Goal: Navigation & Orientation: Find specific page/section

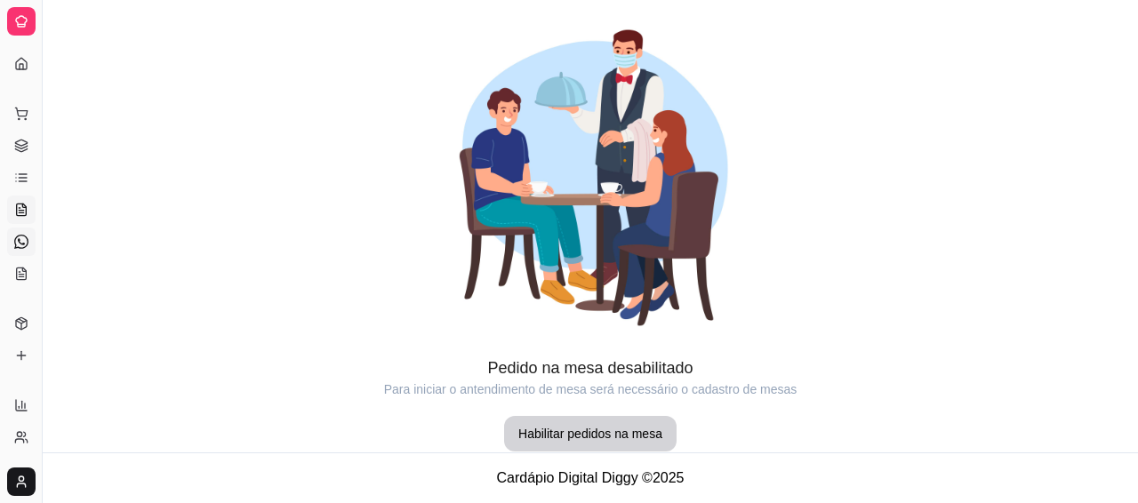
click at [13, 242] on link "Diggy Bot novo" at bounding box center [21, 242] width 28 height 28
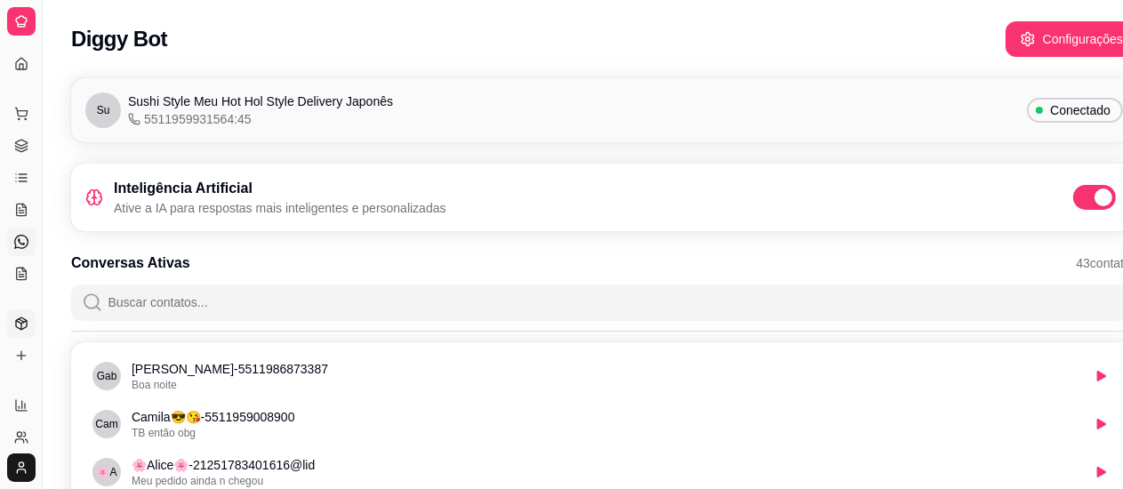
click at [13, 315] on link "Produtos" at bounding box center [21, 323] width 28 height 28
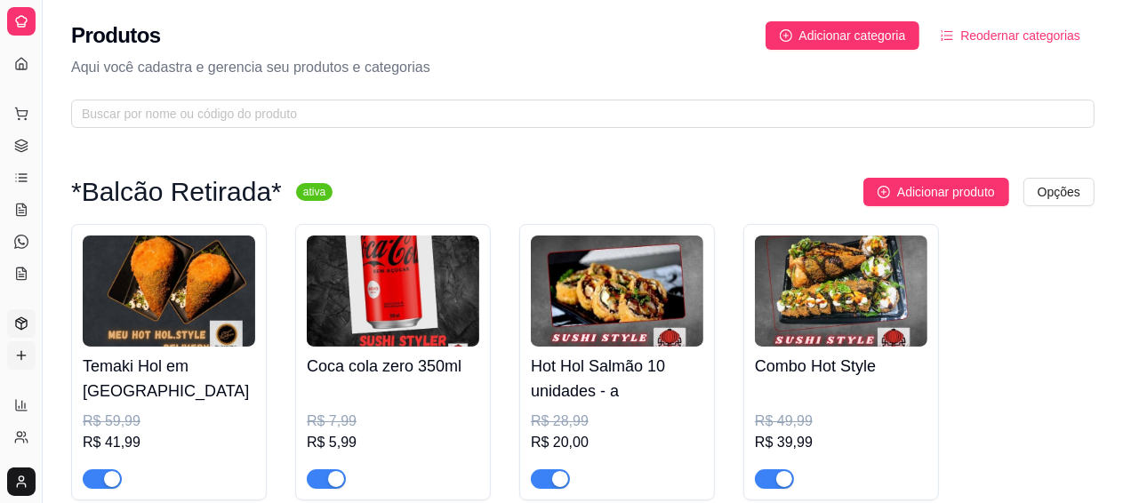
click at [22, 358] on icon at bounding box center [21, 355] width 14 height 14
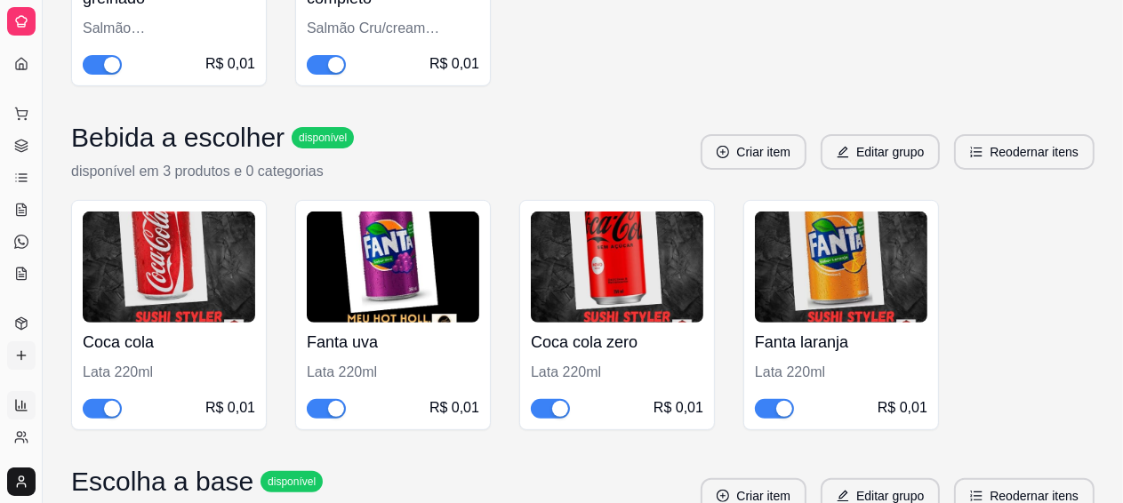
scroll to position [533, 0]
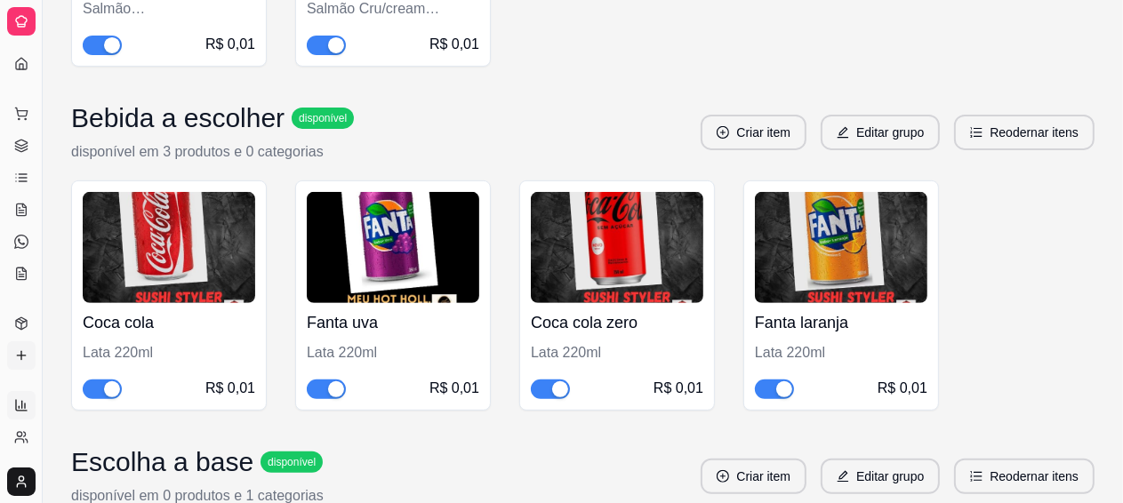
click at [16, 402] on icon at bounding box center [21, 405] width 11 height 11
select select "ALL"
select select "0"
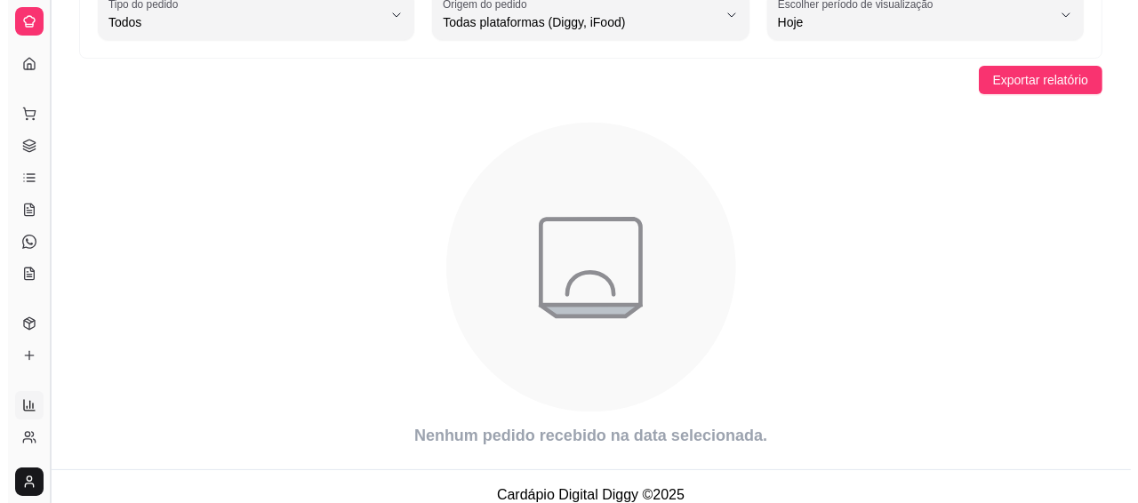
scroll to position [148, 0]
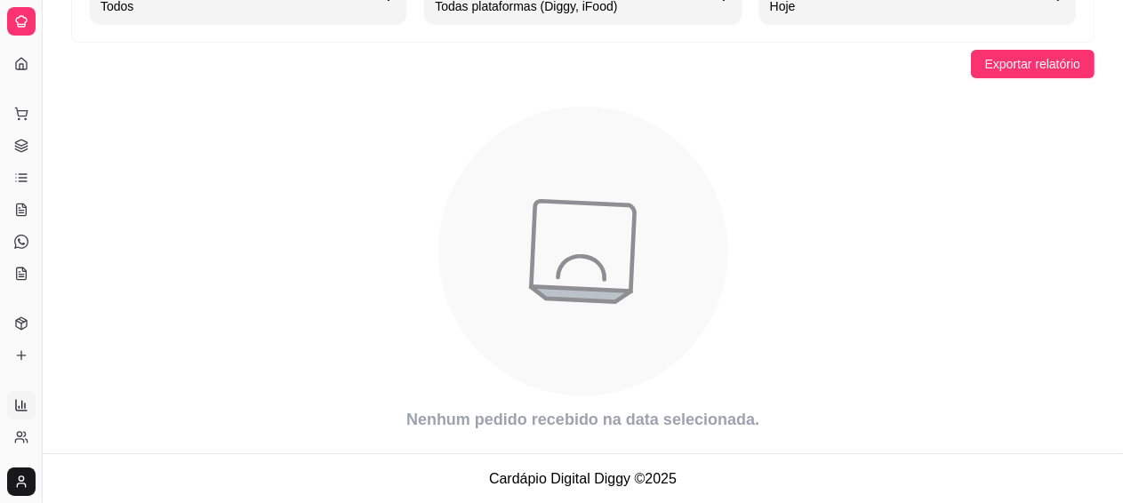
click at [23, 356] on html "Diggy Sistema de Gestão � 🍣Sushi_Style ... Loja aberta Diggy Bot até 09/09 Aces…" at bounding box center [561, 103] width 1123 height 503
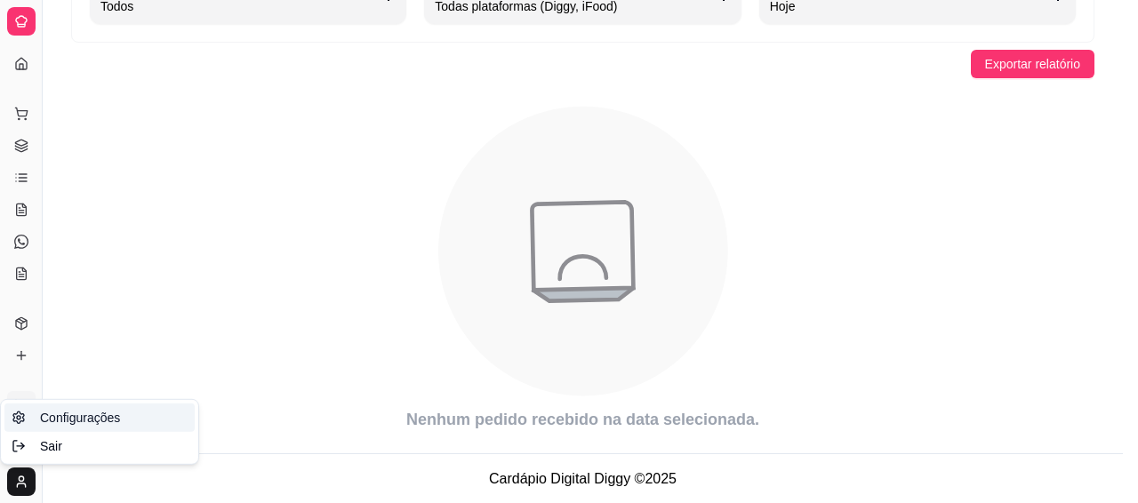
click at [68, 418] on span "Configurações" at bounding box center [80, 418] width 80 height 18
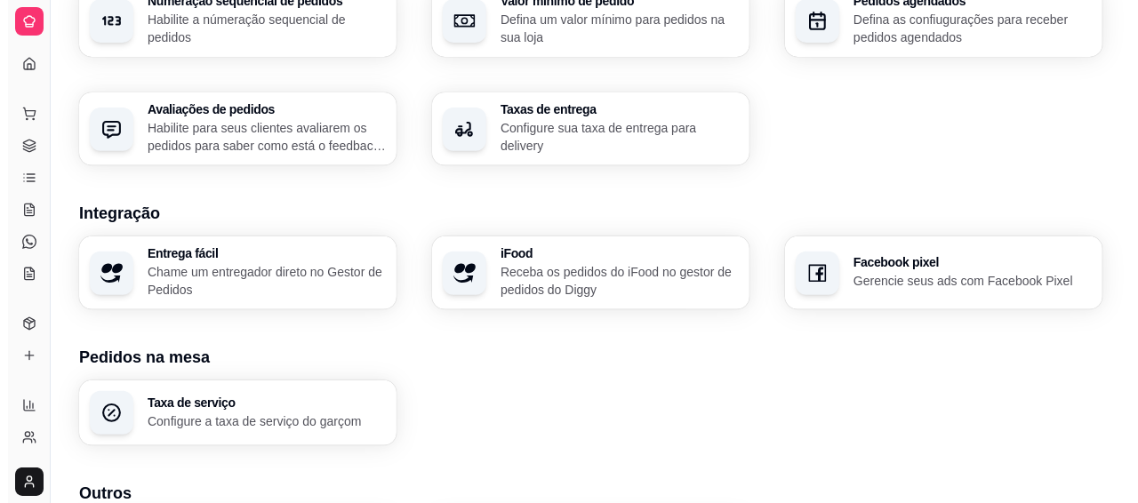
scroll to position [711, 0]
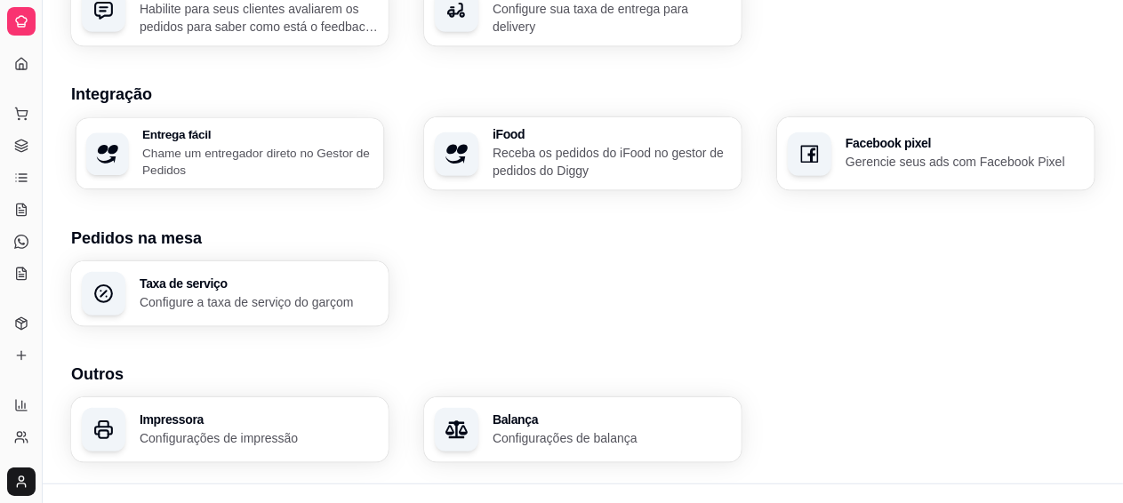
click at [346, 159] on p "Chame um entregador direto no Gestor de Pedidos" at bounding box center [257, 161] width 231 height 35
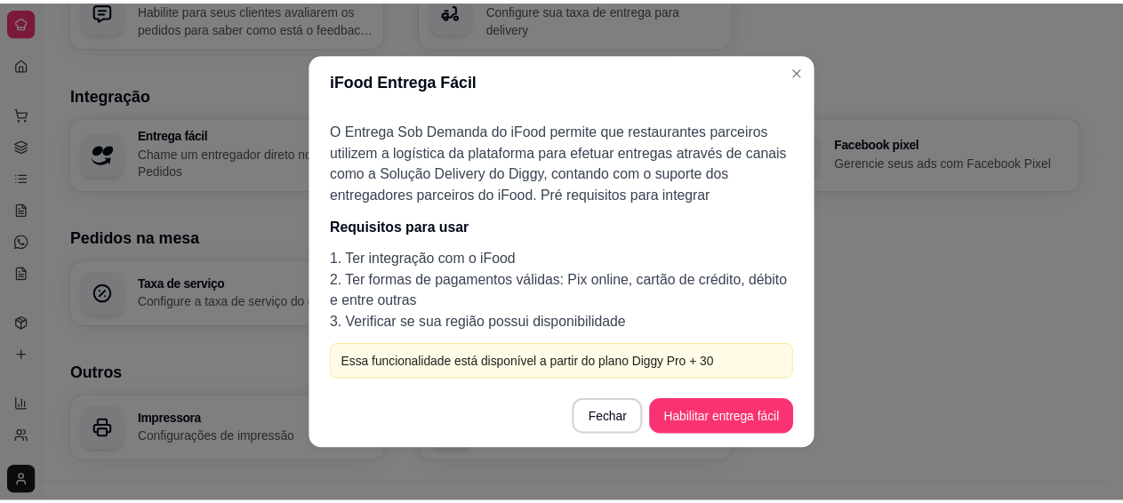
scroll to position [4, 0]
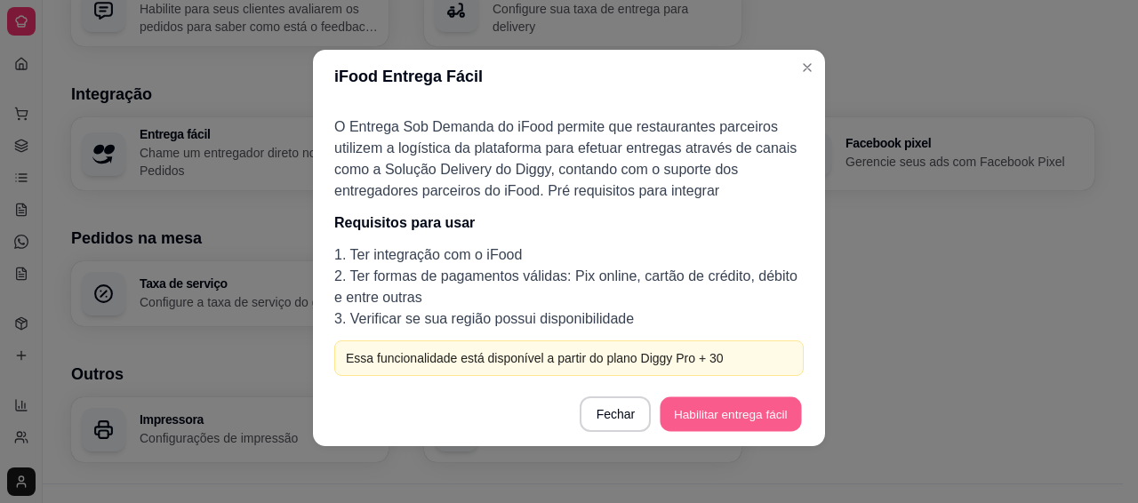
click at [718, 424] on button "Habilitar entrega fácil" at bounding box center [731, 414] width 141 height 35
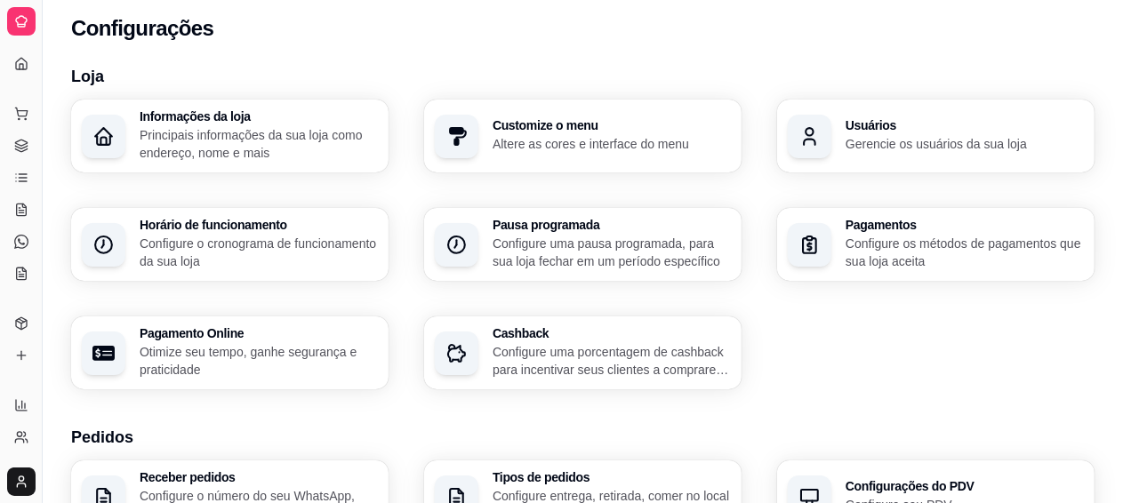
scroll to position [0, 0]
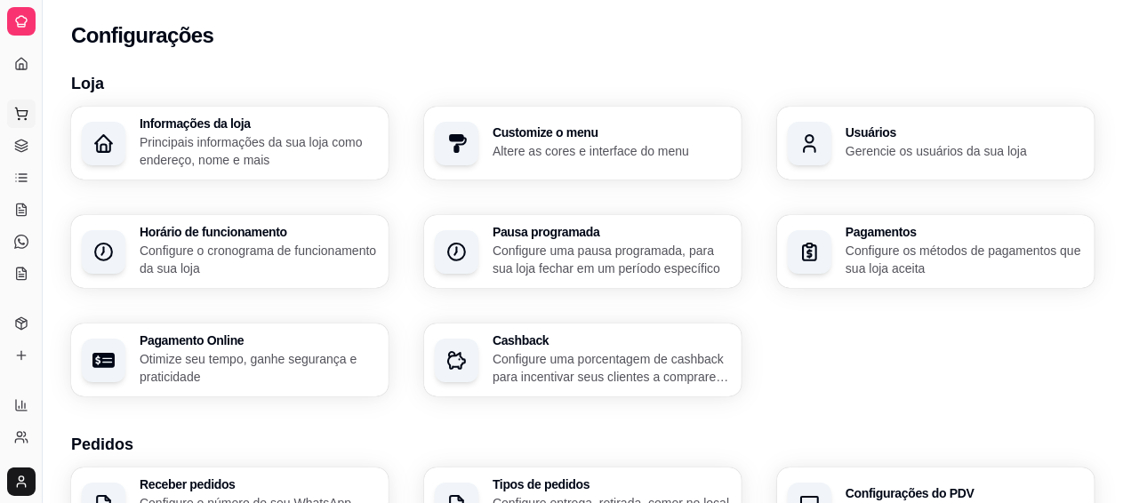
click at [9, 112] on button "Pedidos balcão (PDV)" at bounding box center [21, 114] width 28 height 28
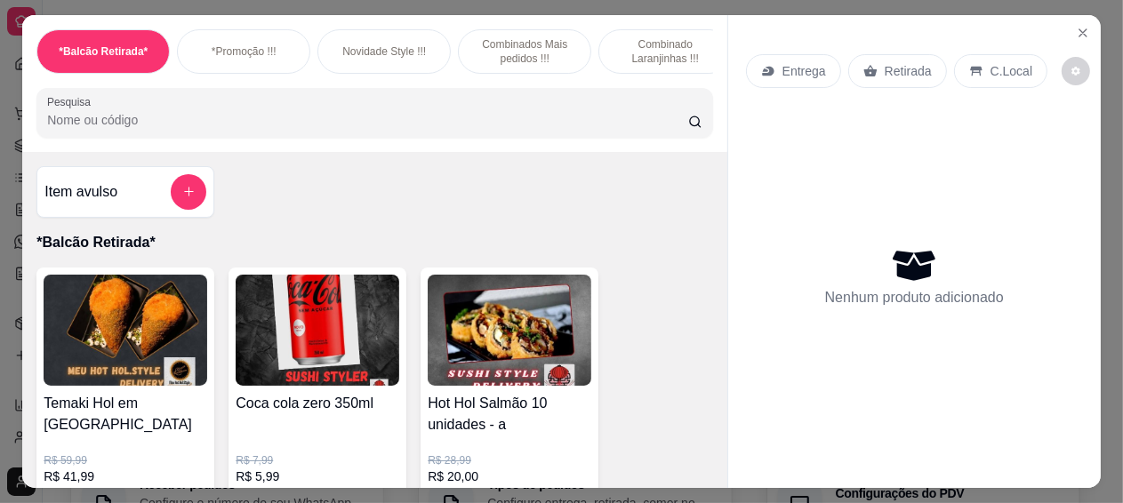
click at [25, 442] on div "Item avulso *Balcão Retirada* Temaki Hol em Dobro R$ 59,99 R$ 41,99 0 Coca cola…" at bounding box center [374, 320] width 704 height 336
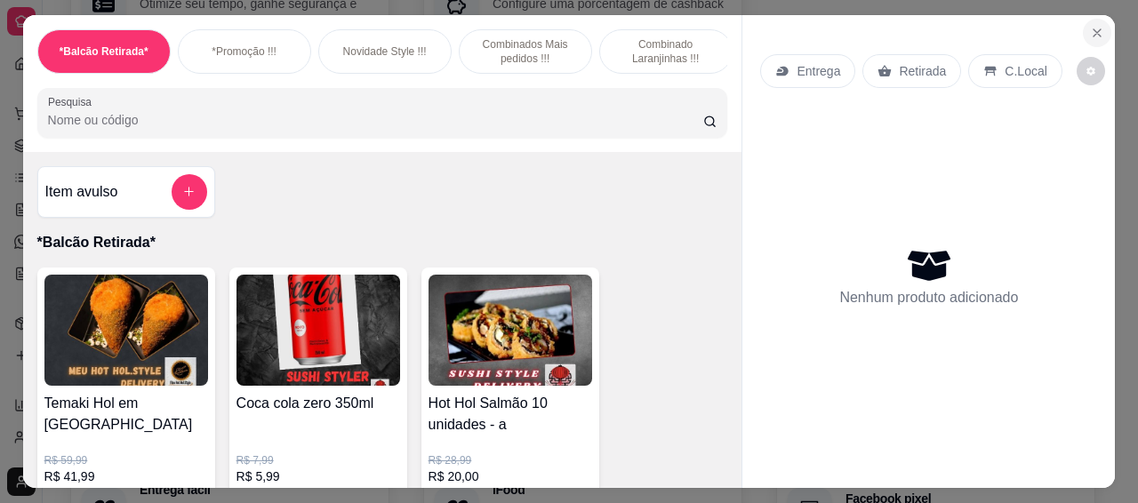
click at [1093, 29] on icon "Close" at bounding box center [1096, 32] width 7 height 7
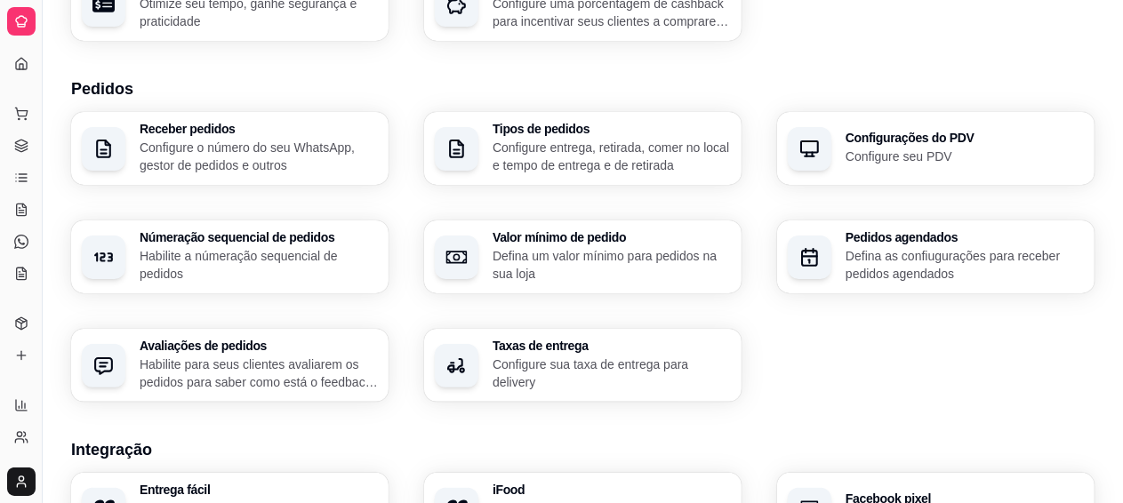
click at [19, 76] on div "Dia a dia" at bounding box center [21, 85] width 28 height 28
click at [20, 61] on icon at bounding box center [21, 64] width 14 height 14
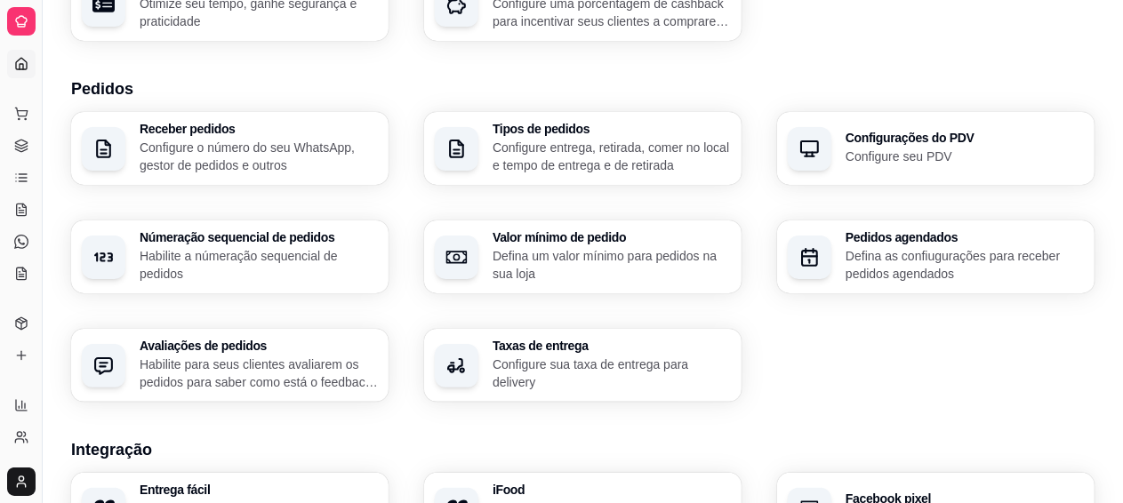
click at [20, 61] on icon at bounding box center [21, 64] width 14 height 14
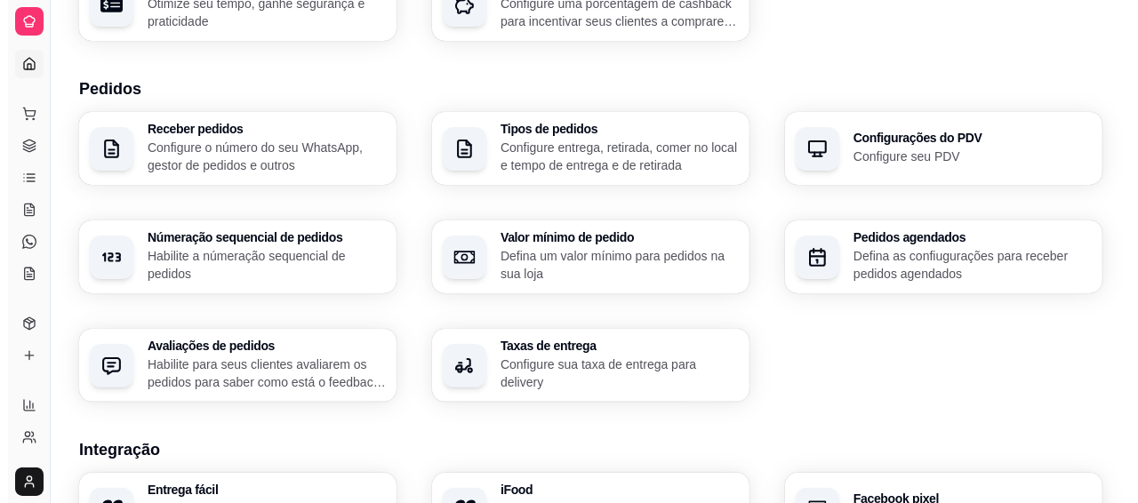
scroll to position [1087, 0]
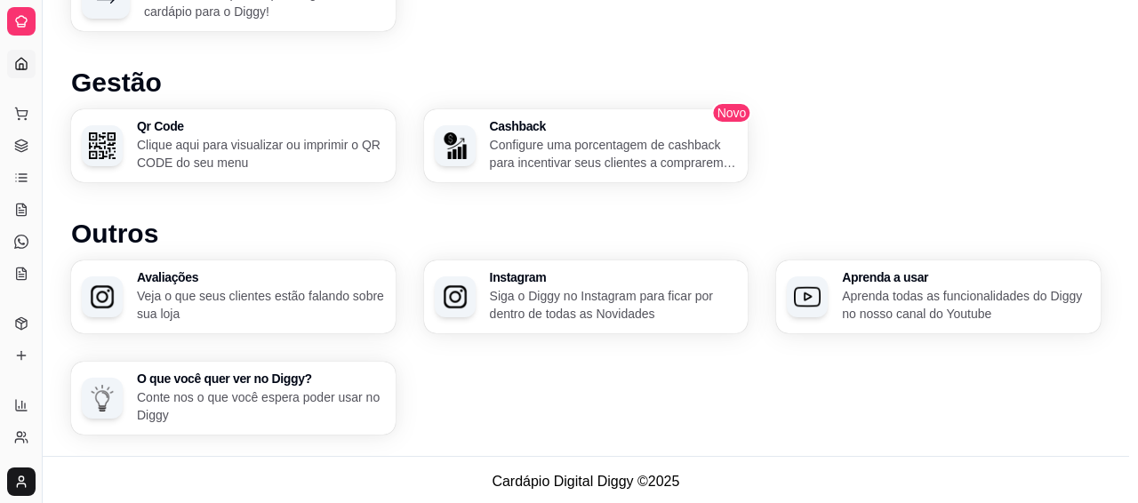
click at [11, 24] on div at bounding box center [21, 21] width 28 height 28
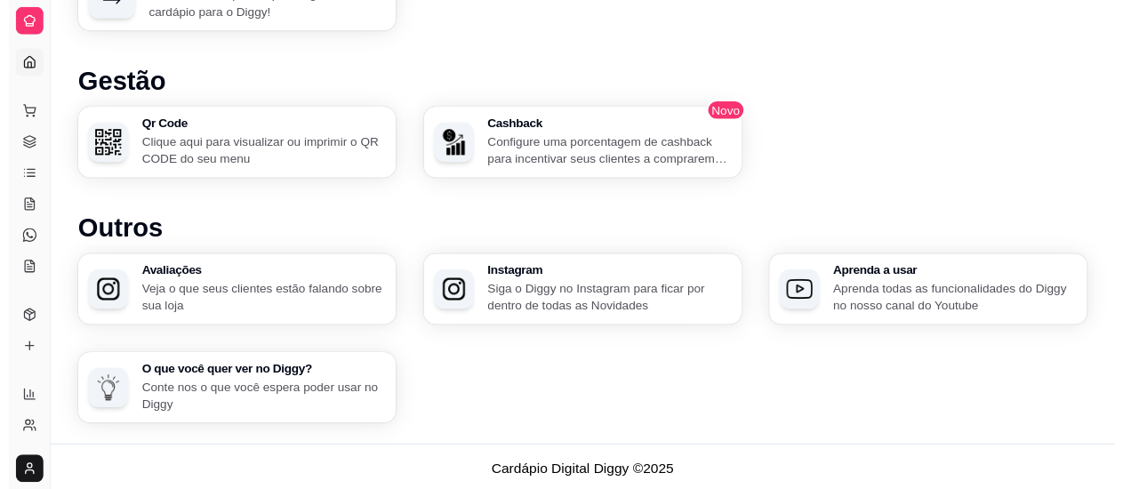
scroll to position [0, 0]
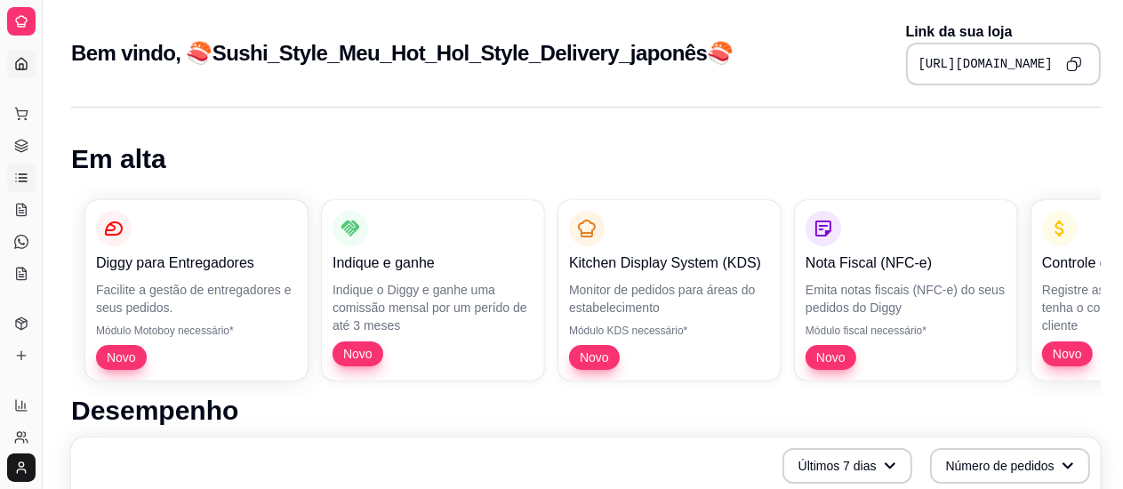
click at [27, 178] on icon at bounding box center [23, 178] width 8 height 0
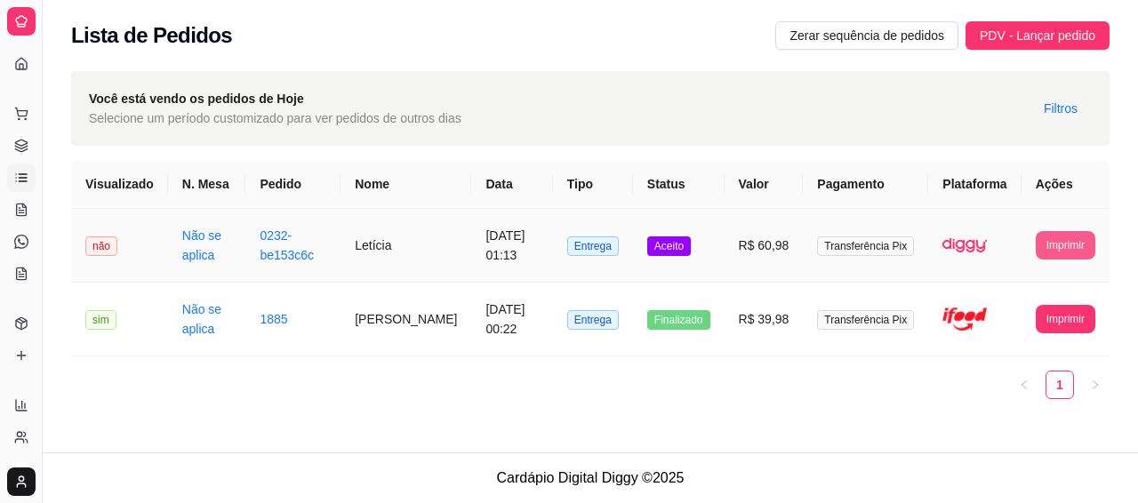
click at [1056, 243] on button "Imprimir" at bounding box center [1066, 245] width 60 height 28
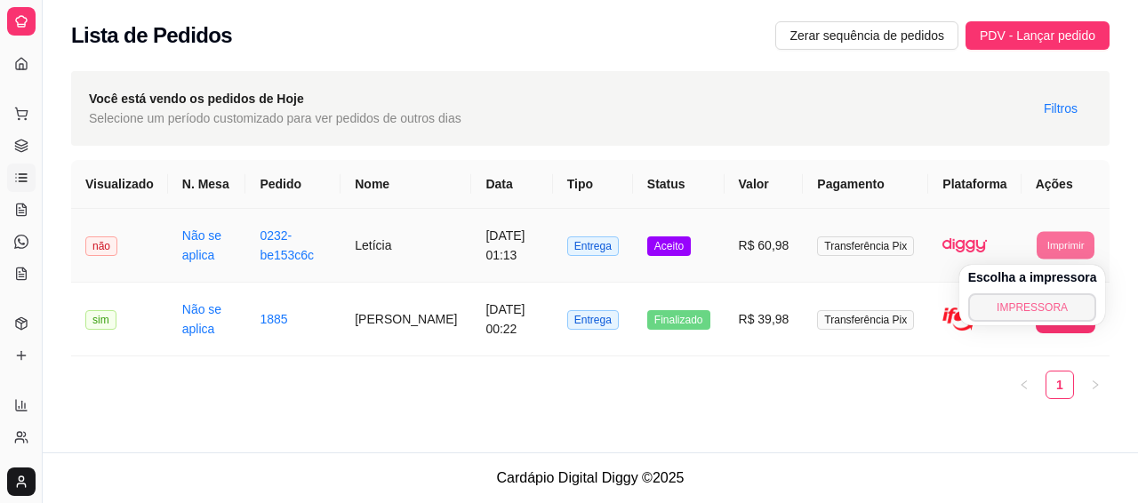
click at [990, 308] on button "IMPRESSORA" at bounding box center [1032, 307] width 129 height 28
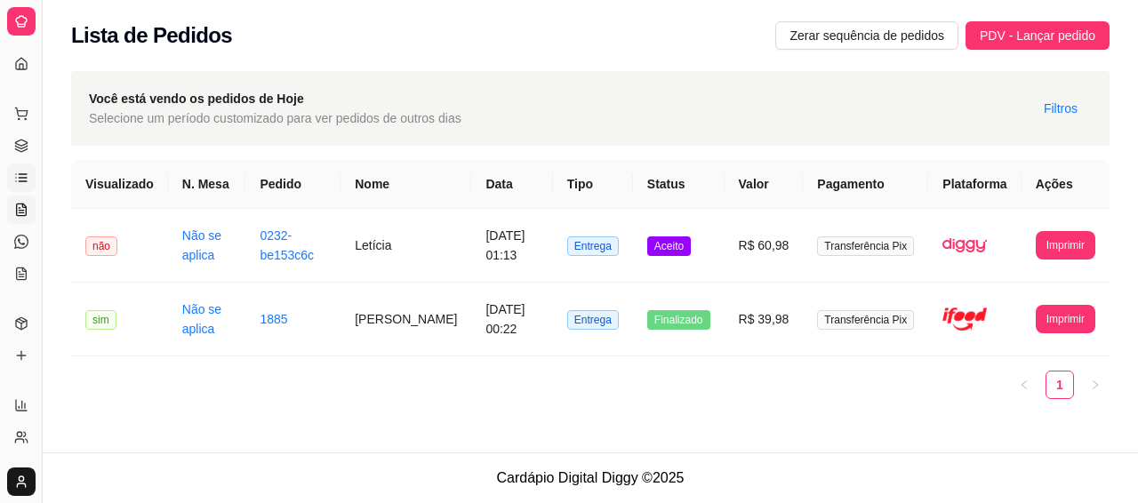
click at [31, 210] on link "Salão / Mesas" at bounding box center [21, 210] width 28 height 28
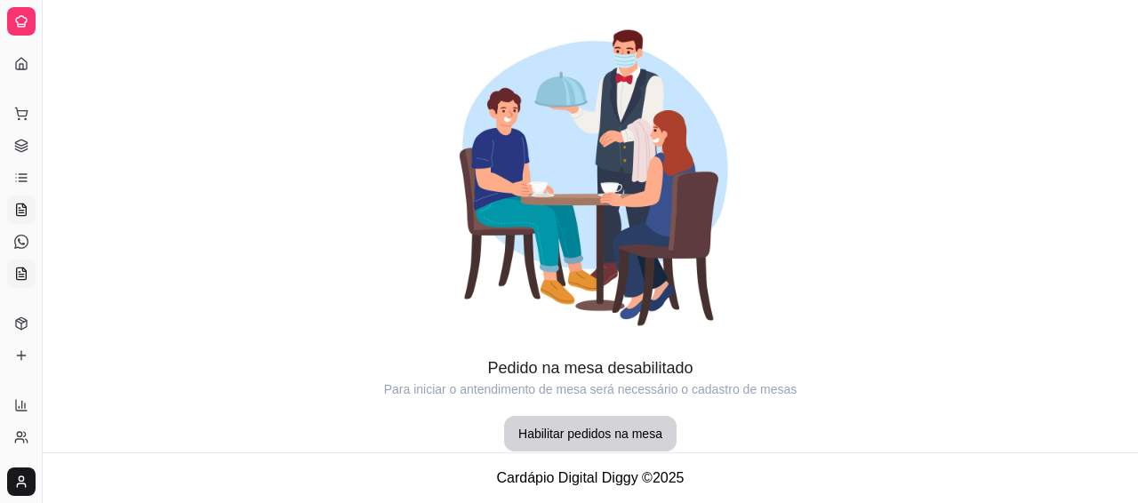
click at [15, 271] on icon at bounding box center [21, 274] width 14 height 14
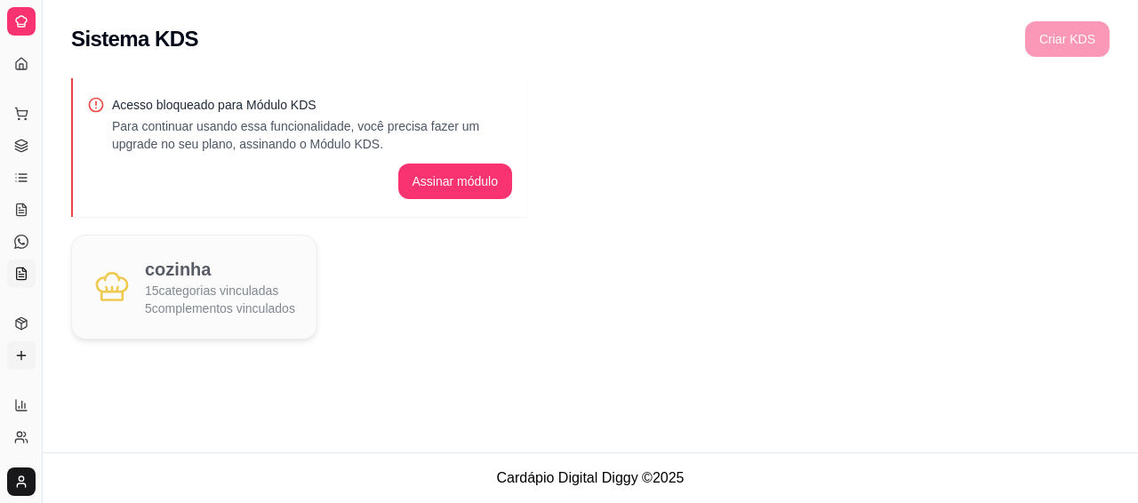
click at [31, 355] on link "Complementos" at bounding box center [21, 355] width 28 height 28
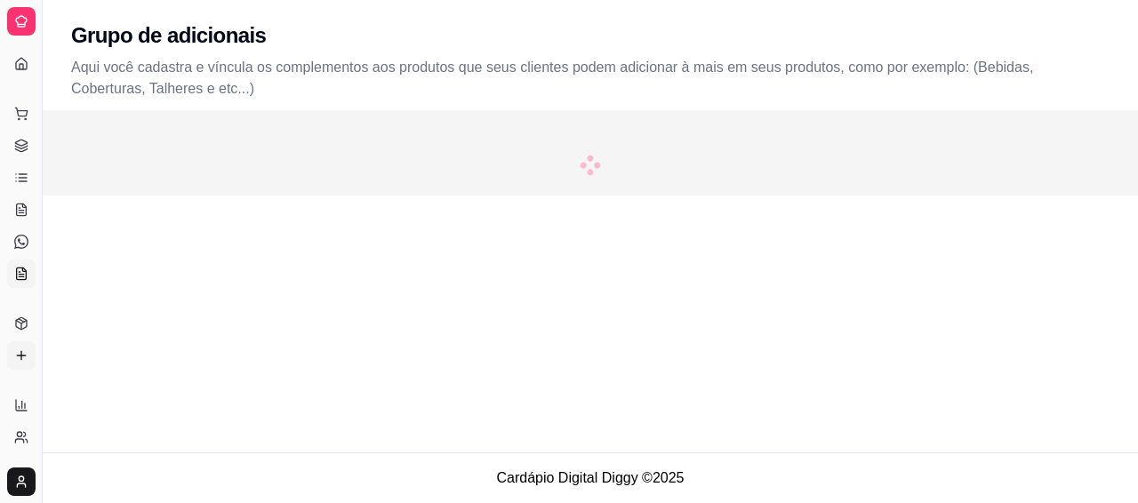
click at [13, 271] on link "KDS" at bounding box center [21, 274] width 28 height 28
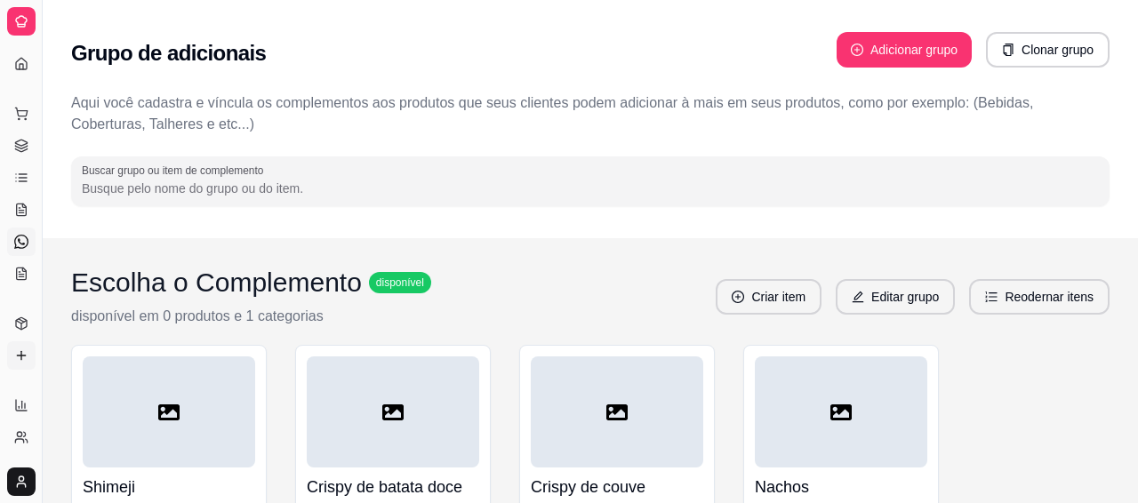
click at [20, 246] on icon at bounding box center [21, 242] width 14 height 14
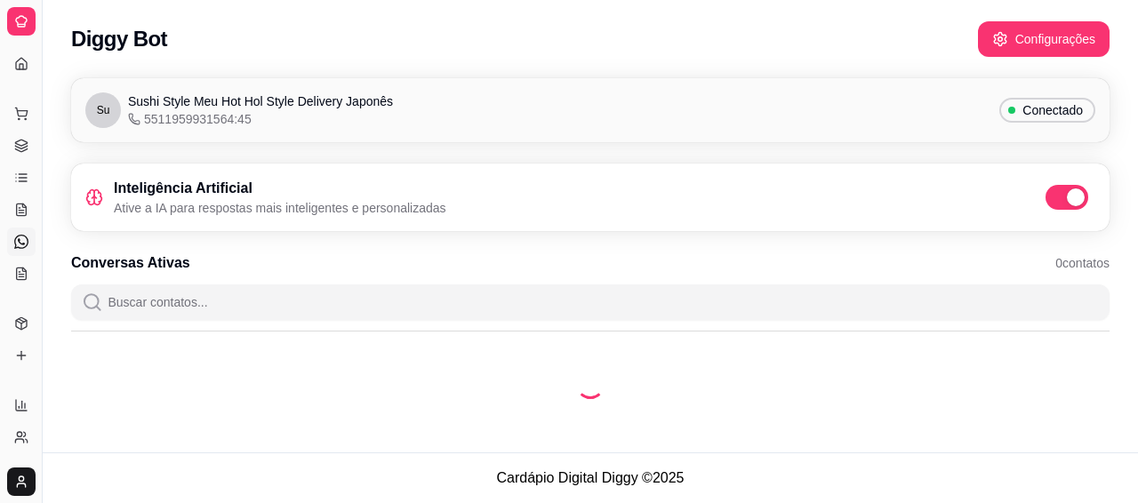
click at [20, 246] on icon at bounding box center [21, 242] width 14 height 14
